Goal: Task Accomplishment & Management: Manage account settings

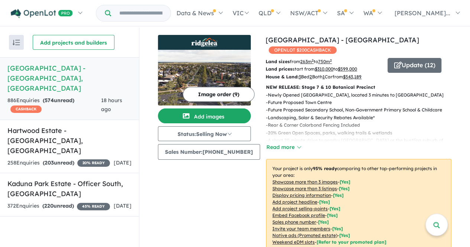
scroll to position [1, 0]
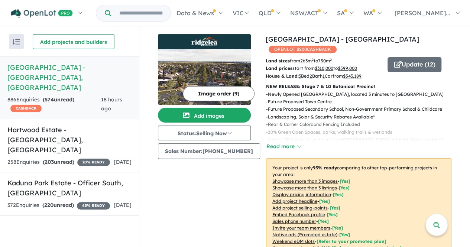
drag, startPoint x: 469, startPoint y: 35, endPoint x: 470, endPoint y: 41, distance: 5.7
click at [470, 41] on html "Skip to main content Homepage My Dashboard (3) Buyer Demand Index Suburb/Counci…" at bounding box center [235, 122] width 470 height 247
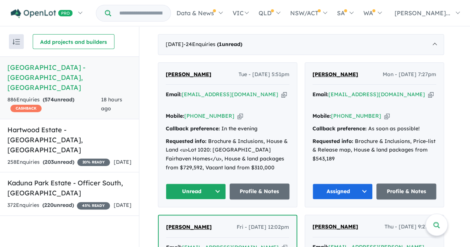
scroll to position [323, 0]
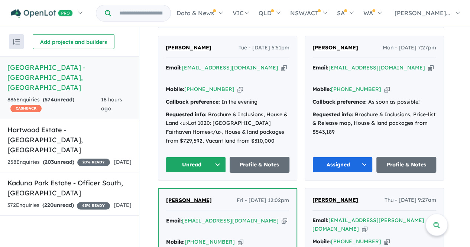
click at [209, 157] on button "Unread" at bounding box center [196, 165] width 60 height 16
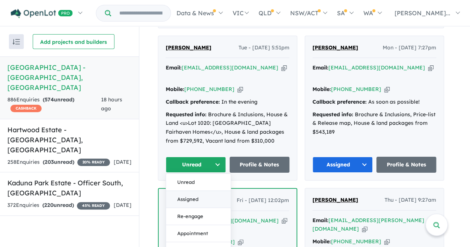
click at [202, 190] on button "Assigned" at bounding box center [198, 198] width 65 height 17
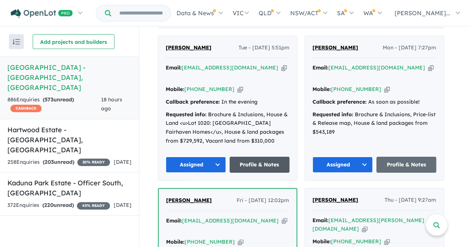
click at [255, 157] on link "Profile & Notes" at bounding box center [259, 165] width 60 height 16
